Goal: Information Seeking & Learning: Learn about a topic

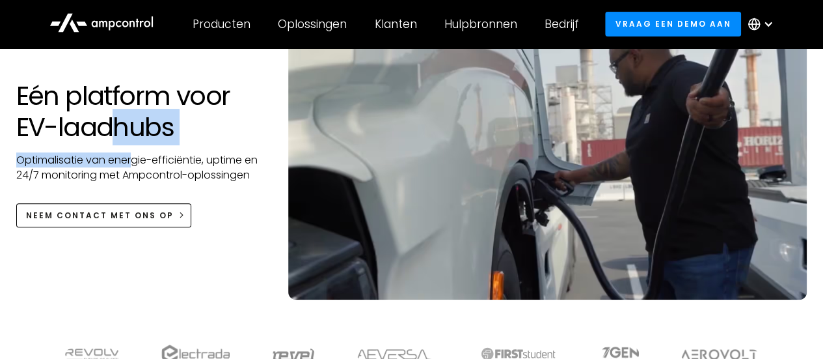
drag, startPoint x: 120, startPoint y: 115, endPoint x: 139, endPoint y: 157, distance: 45.7
click at [133, 150] on div "Eén platform voor EV-laadhubs Optimalisatie van energie-efficiëntie, uptime en …" at bounding box center [139, 153] width 273 height 147
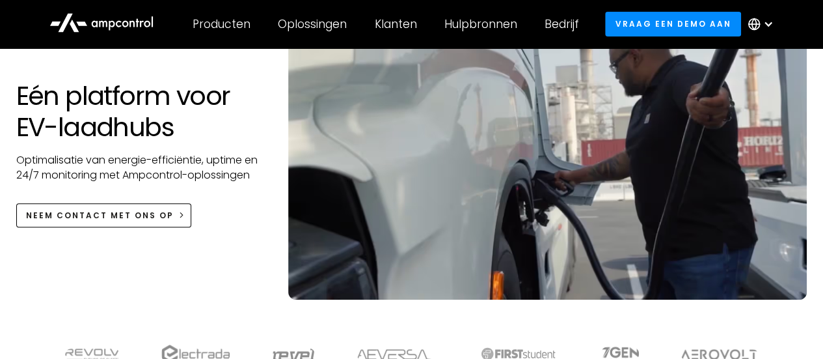
click at [165, 173] on p "Optimalisatie van energie-efficiëntie, uptime en 24/7 monitoring met Ampcontrol…" at bounding box center [139, 167] width 247 height 29
click at [167, 172] on p "Optimalisatie van energie-efficiëntie, uptime en 24/7 monitoring met Ampcontrol…" at bounding box center [139, 167] width 247 height 29
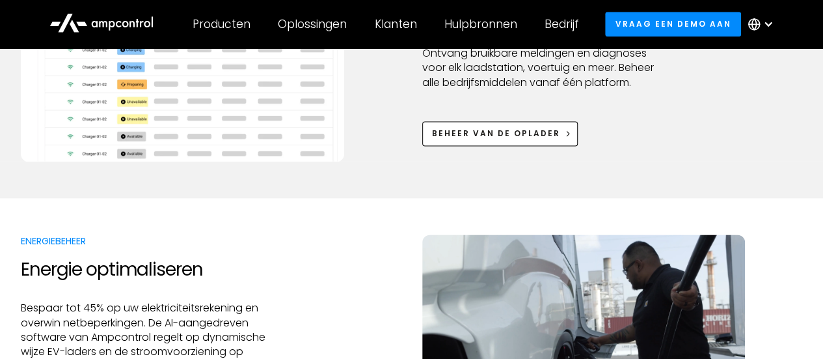
scroll to position [1041, 0]
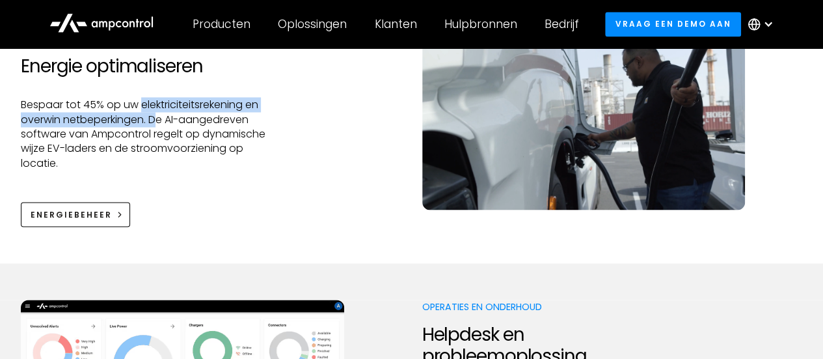
drag, startPoint x: 148, startPoint y: 106, endPoint x: 163, endPoint y: 128, distance: 26.4
click at [158, 120] on p "Bespaar tot 45% op uw elektriciteitsrekening en overwin netbeperkingen. De AI-a…" at bounding box center [144, 134] width 247 height 73
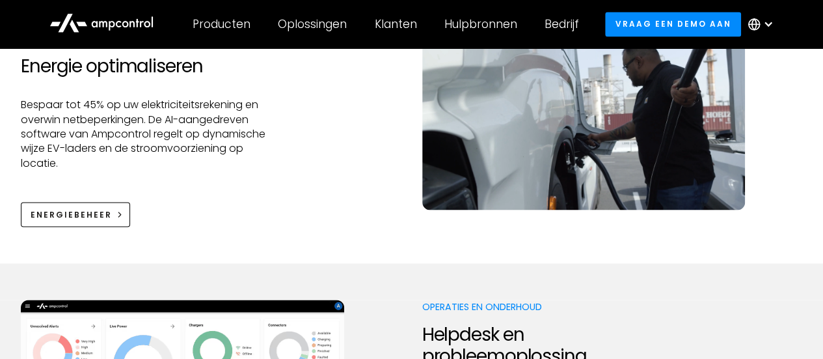
click at [165, 132] on p "Bespaar tot 45% op uw elektriciteitsrekening en overwin netbeperkingen. De AI-a…" at bounding box center [144, 134] width 247 height 73
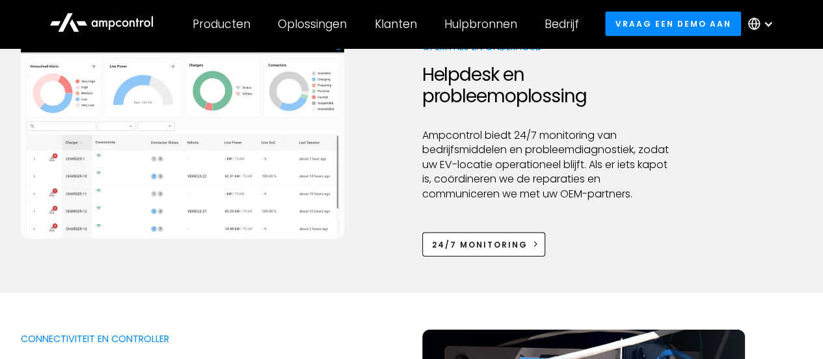
scroll to position [1301, 0]
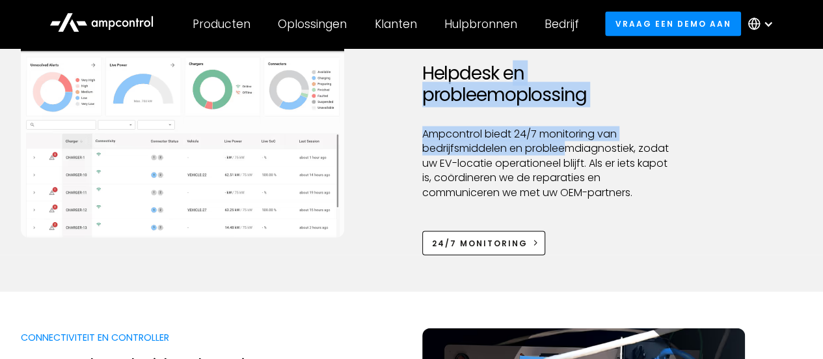
drag, startPoint x: 511, startPoint y: 69, endPoint x: 571, endPoint y: 146, distance: 97.8
click at [571, 146] on div "Operaties en onderhoud Helpdesk en probleemoplossing Ampcontrol biedt 24/7 moni…" at bounding box center [545, 147] width 247 height 217
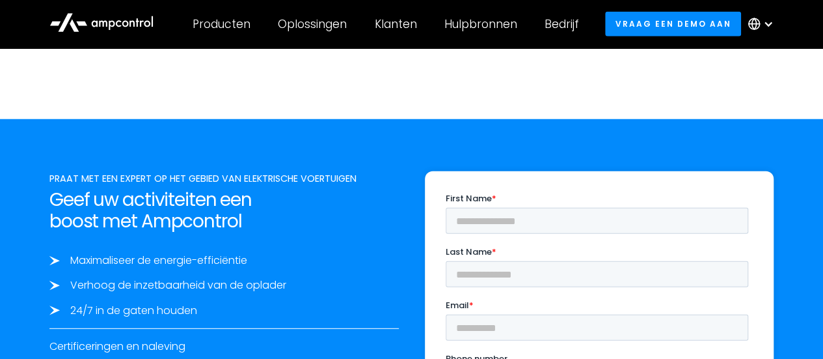
scroll to position [4229, 0]
